Goal: Complete application form: Complete application form

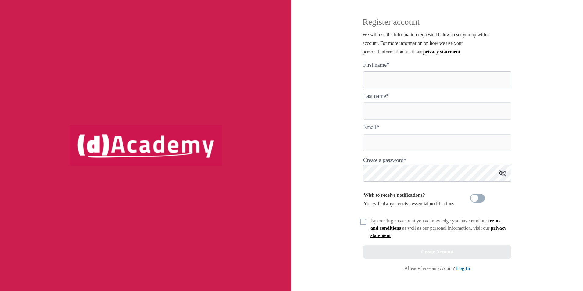
click at [434, 80] on here "text" at bounding box center [437, 79] width 148 height 17
type here "*****"
type input "******"
type input "**********"
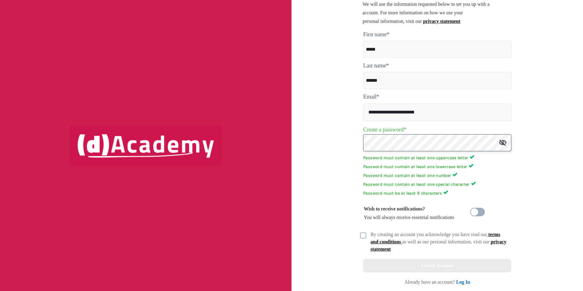
scroll to position [31, 0]
click at [361, 233] on img at bounding box center [363, 234] width 6 height 6
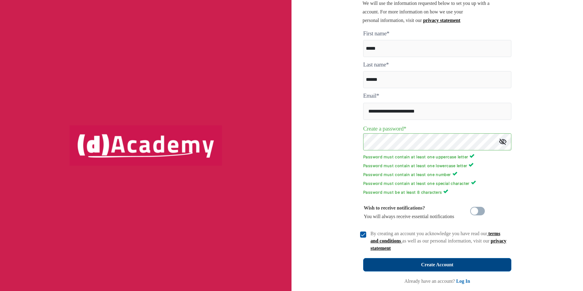
click at [448, 269] on button "Create Account" at bounding box center [437, 264] width 148 height 13
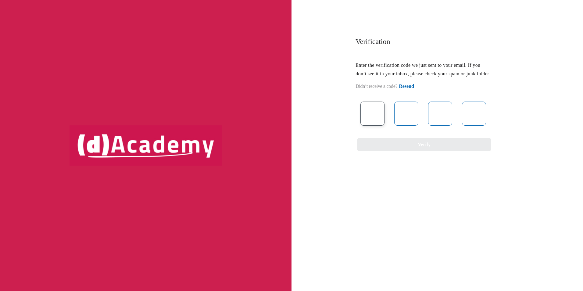
click at [375, 122] on input "text" at bounding box center [373, 114] width 24 height 24
type input "*"
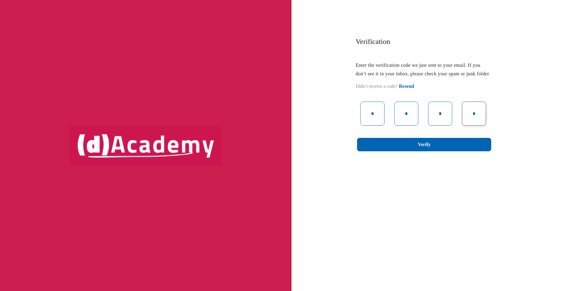
type input "*"
click at [440, 145] on div "* * * * Verify" at bounding box center [423, 127] width 134 height 50
click at [443, 150] on button "Verify" at bounding box center [424, 144] width 134 height 13
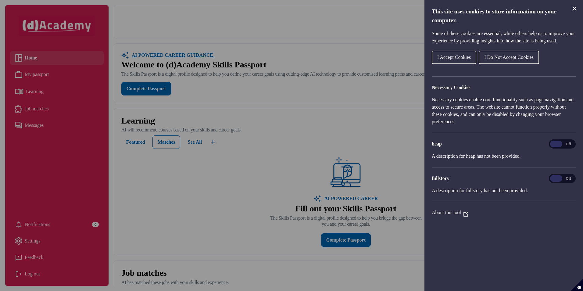
click at [525, 60] on span "I Do Not Accept Cookies" at bounding box center [508, 57] width 49 height 5
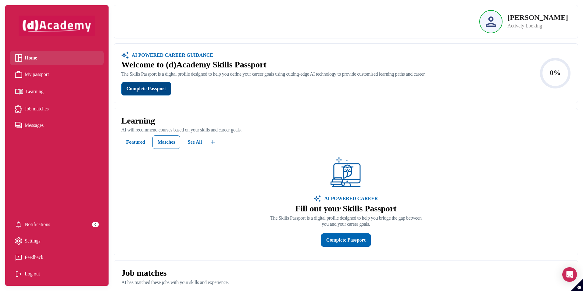
click at [162, 88] on div "Complete Passport" at bounding box center [146, 88] width 39 height 9
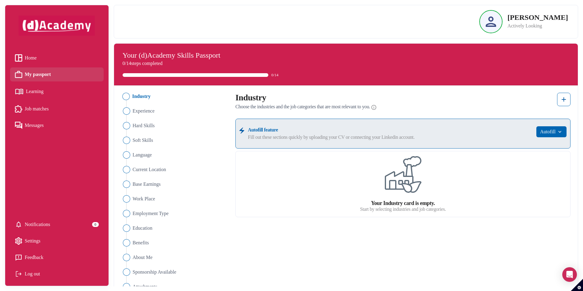
click at [130, 95] on li "Industry" at bounding box center [175, 96] width 108 height 7
click at [123, 95] on img "Close" at bounding box center [125, 96] width 7 height 7
click at [405, 170] on img at bounding box center [403, 174] width 37 height 37
drag, startPoint x: 403, startPoint y: 206, endPoint x: 393, endPoint y: 246, distance: 40.8
click at [393, 246] on div "Industry Experience Hard Skills Soft Skills Language Current Location Base Earn…" at bounding box center [346, 192] width 457 height 198
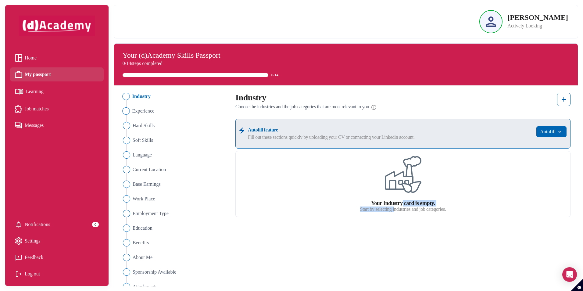
click at [138, 107] on span "Experience" at bounding box center [143, 110] width 22 height 7
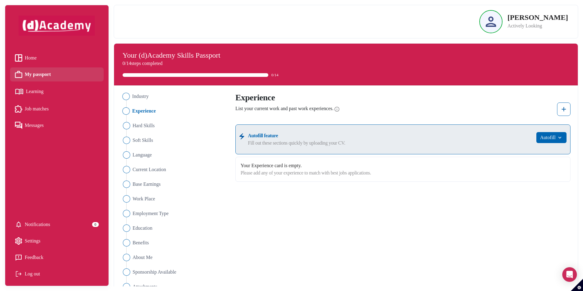
click at [136, 98] on span "Industry" at bounding box center [140, 96] width 16 height 7
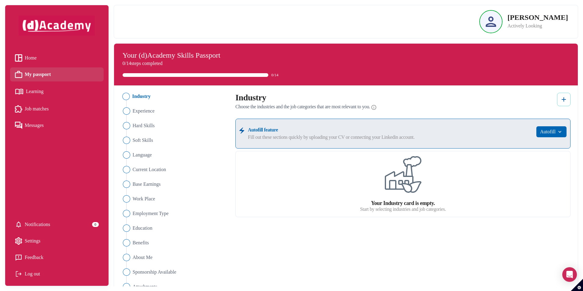
click at [565, 102] on img at bounding box center [563, 99] width 7 height 7
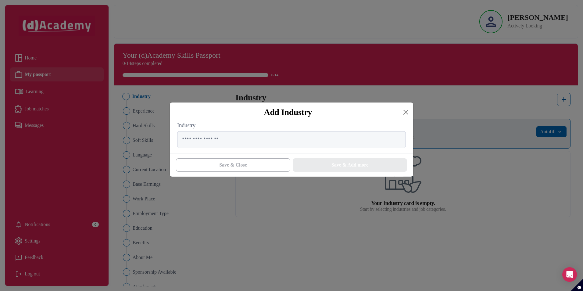
click at [235, 149] on div "Industry" at bounding box center [291, 137] width 243 height 31
click at [237, 138] on input "text" at bounding box center [291, 139] width 229 height 17
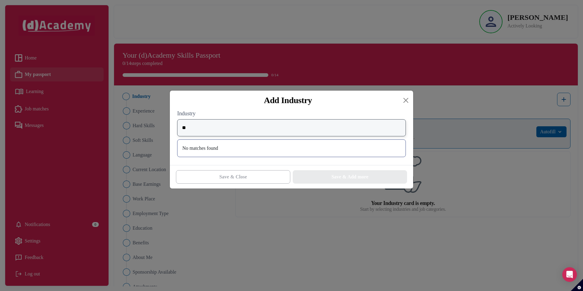
type input "*"
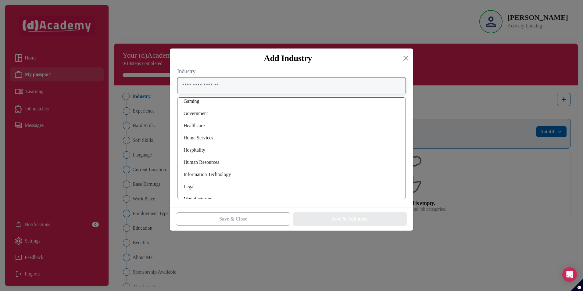
scroll to position [305, 0]
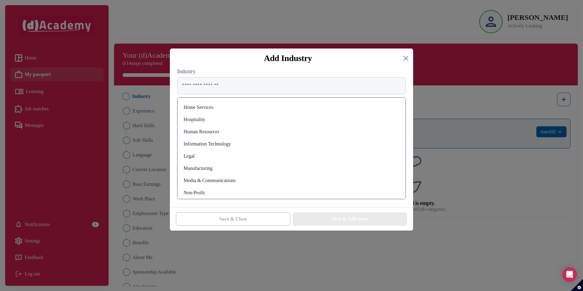
click at [215, 133] on div "Human Resources" at bounding box center [291, 132] width 218 height 10
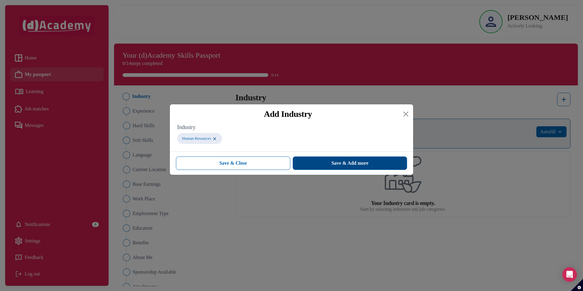
click at [387, 166] on button "Save & Add more" at bounding box center [350, 162] width 114 height 13
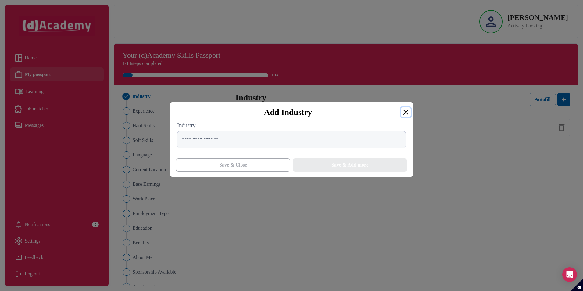
click at [408, 109] on button "Close" at bounding box center [406, 112] width 10 height 10
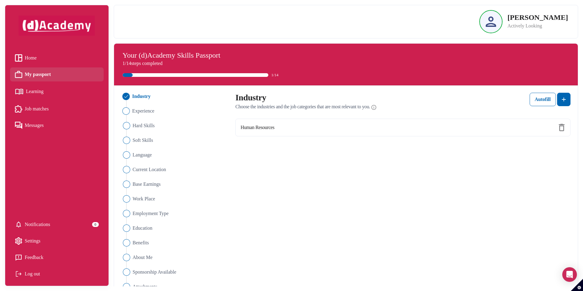
click at [156, 112] on li "Experience" at bounding box center [175, 110] width 108 height 7
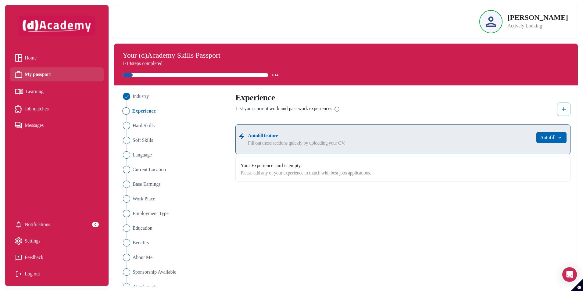
click at [569, 108] on button at bounding box center [563, 108] width 13 height 13
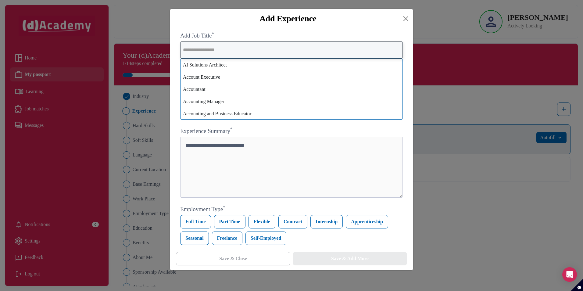
click at [226, 53] on input "text" at bounding box center [291, 49] width 223 height 17
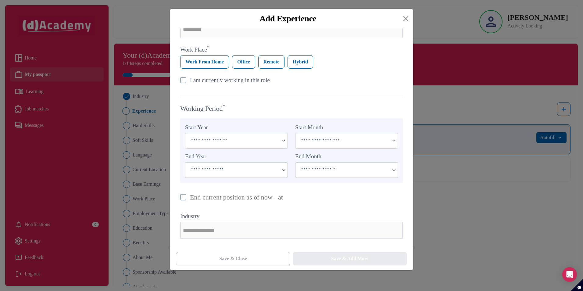
scroll to position [216, 0]
click at [477, 157] on div "Add Experience Add Job Title * Experience Summary * Employment Type * [DEMOGRAP…" at bounding box center [291, 145] width 583 height 291
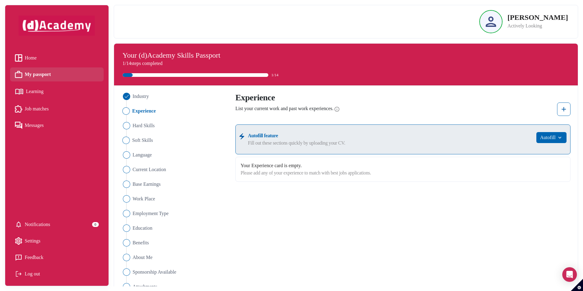
click at [150, 140] on span "Soft Skills" at bounding box center [142, 140] width 21 height 7
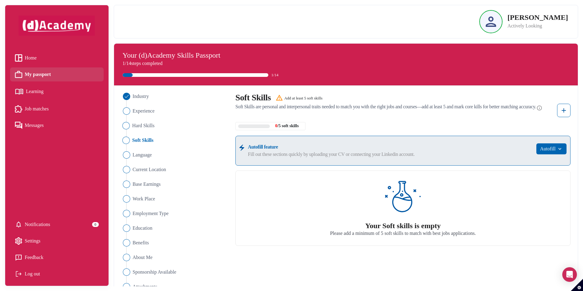
click at [147, 125] on span "Hard Skills" at bounding box center [143, 125] width 22 height 7
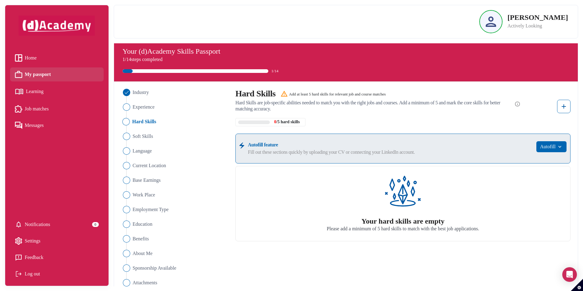
scroll to position [0, 0]
